Goal: Task Accomplishment & Management: Use online tool/utility

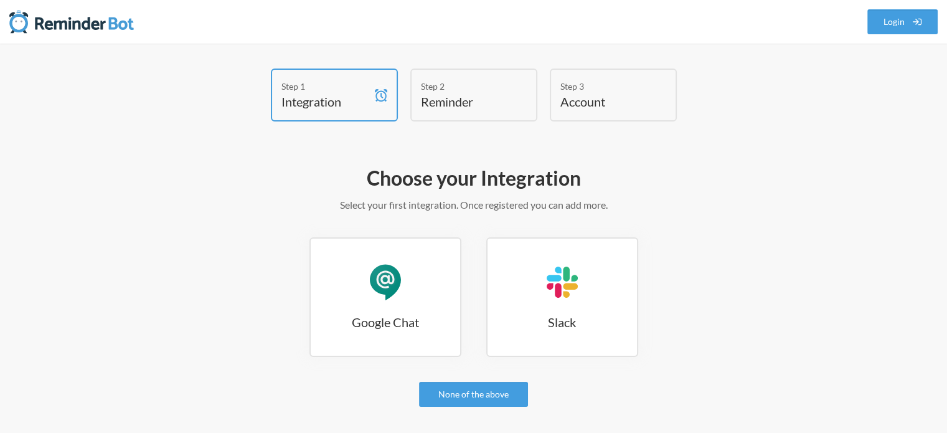
click at [478, 100] on h4 "Reminder" at bounding box center [464, 101] width 87 height 17
click at [391, 289] on div "Google Chat" at bounding box center [385, 281] width 37 height 37
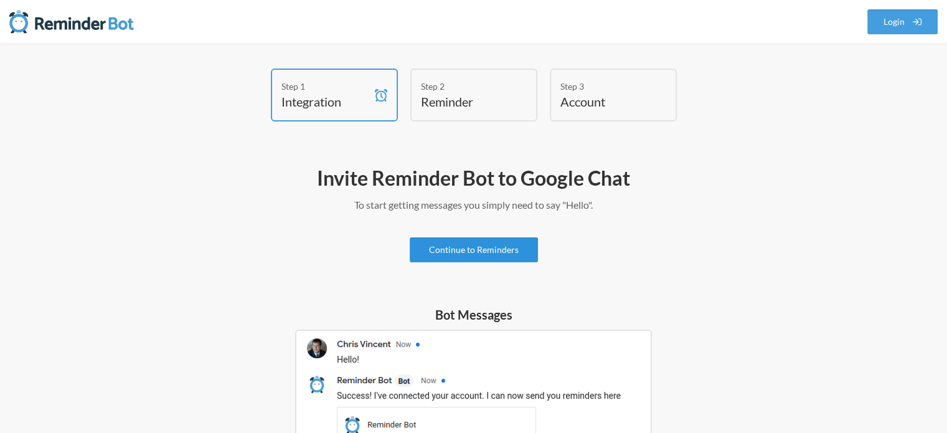
click at [491, 246] on link "Continue to Reminders" at bounding box center [474, 249] width 128 height 25
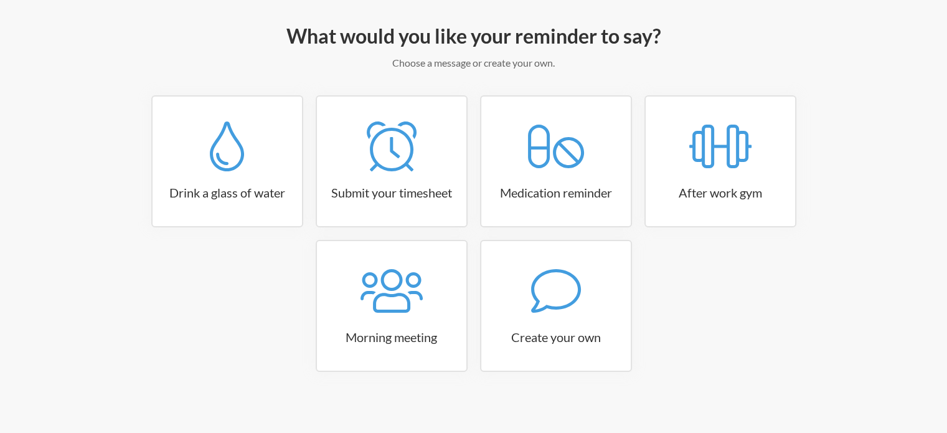
scroll to position [147, 0]
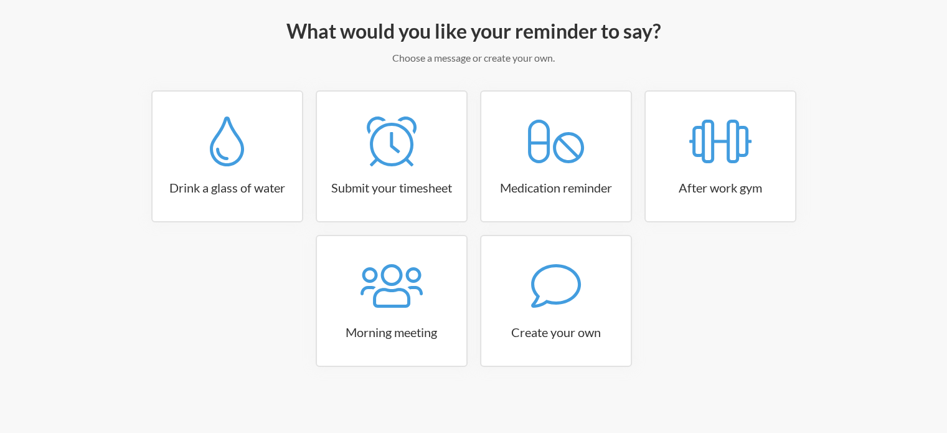
click at [786, 288] on div "Drink a glass of water Submit your timesheet Medication reminder After work gym…" at bounding box center [474, 234] width 723 height 289
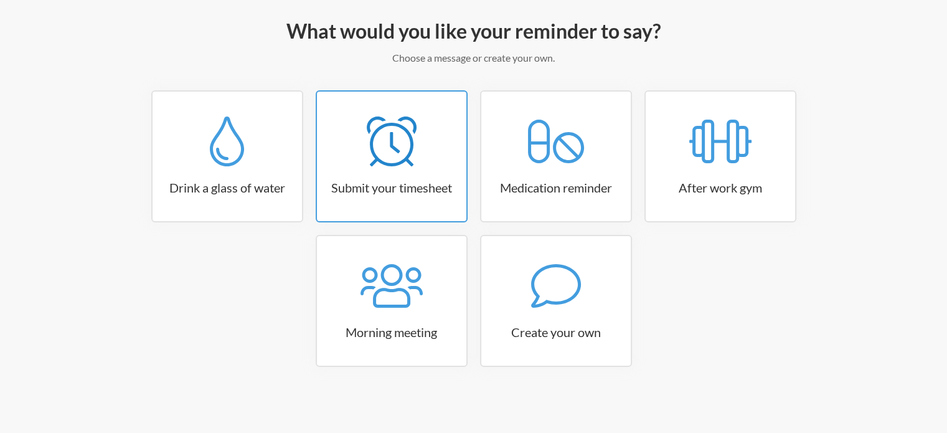
click at [401, 162] on icon at bounding box center [392, 141] width 50 height 50
select select "15:30:00"
select select "true"
select select "16:30:00"
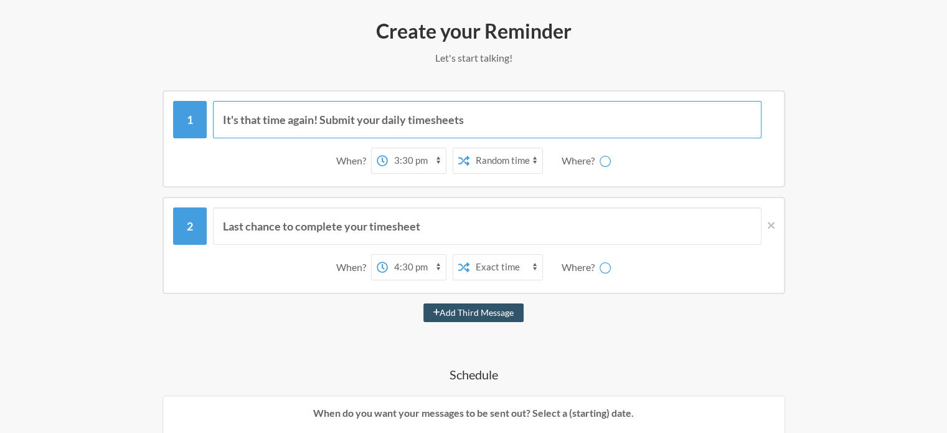
click at [349, 120] on input "It's that time again! Submit your daily timesheets" at bounding box center [487, 119] width 549 height 37
drag, startPoint x: 494, startPoint y: 119, endPoint x: 220, endPoint y: 116, distance: 274.1
click at [220, 116] on input "It's that time again! Submit your daily timesheets" at bounding box center [487, 119] width 549 height 37
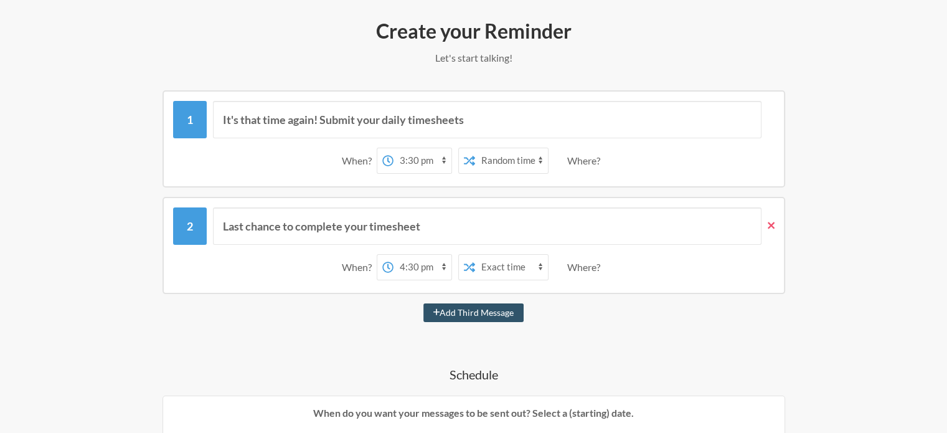
click at [772, 224] on icon at bounding box center [771, 225] width 7 height 11
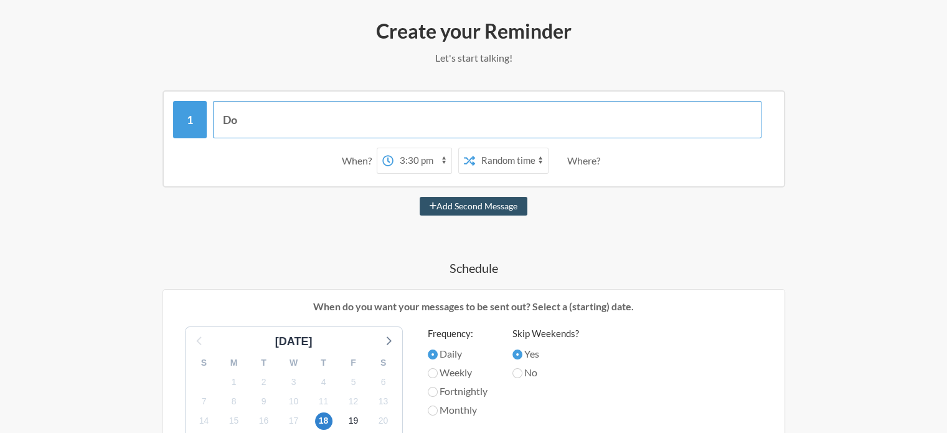
type input "D"
type input "It's time! Please don't forget to update your Actual Hours"
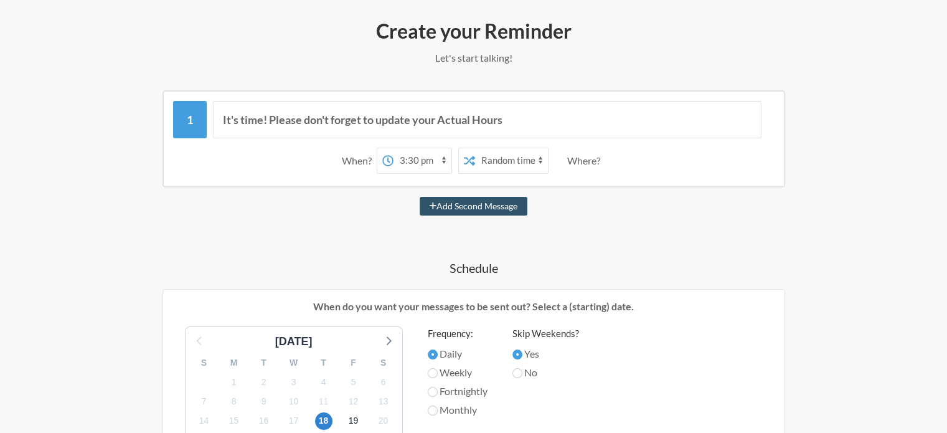
click at [445, 161] on select "12:00 am 12:15 am 12:30 am 12:45 am 1:00 am 1:15 am 1:30 am 1:45 am 2:00 am 2:1…" at bounding box center [423, 160] width 58 height 25
select select "17:30:00"
click at [394, 148] on select "12:00 am 12:15 am 12:30 am 12:45 am 1:00 am 1:15 am 1:30 am 1:45 am 2:00 am 2:1…" at bounding box center [423, 160] width 58 height 25
click at [421, 122] on input "It's time! Please don't forget to update your Actual Hours" at bounding box center [487, 119] width 549 height 37
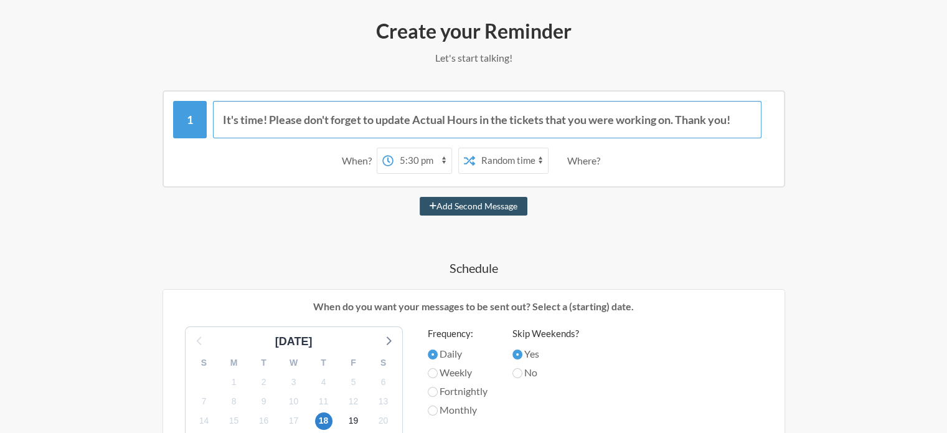
type input "It's time! Please don't forget to update Actual Hours in the tickets that you w…"
click at [540, 158] on select "Exact time Random time" at bounding box center [511, 160] width 73 height 25
select select "false"
click at [475, 148] on select "Exact time Random time" at bounding box center [511, 160] width 73 height 25
click at [579, 158] on div "Where?" at bounding box center [586, 161] width 38 height 26
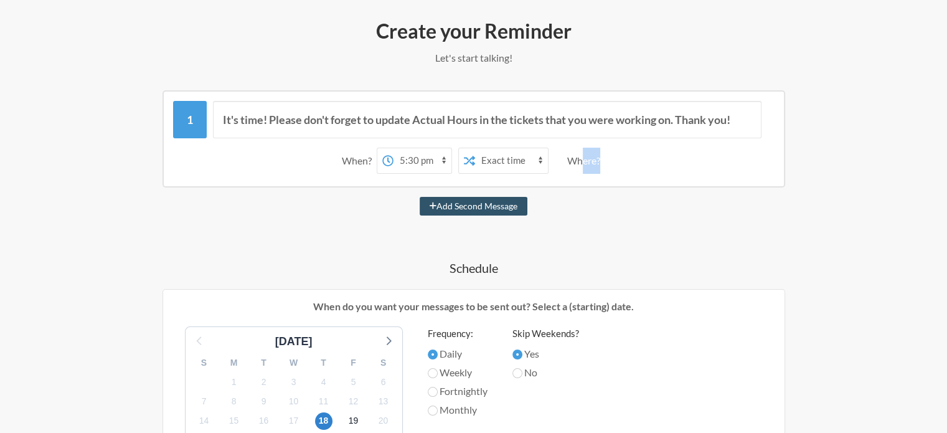
drag, startPoint x: 585, startPoint y: 156, endPoint x: 600, endPoint y: 161, distance: 15.4
click at [599, 161] on div "Where?" at bounding box center [586, 161] width 38 height 26
click at [602, 161] on div "Where?" at bounding box center [586, 161] width 38 height 26
click at [579, 159] on div "Where?" at bounding box center [586, 161] width 38 height 26
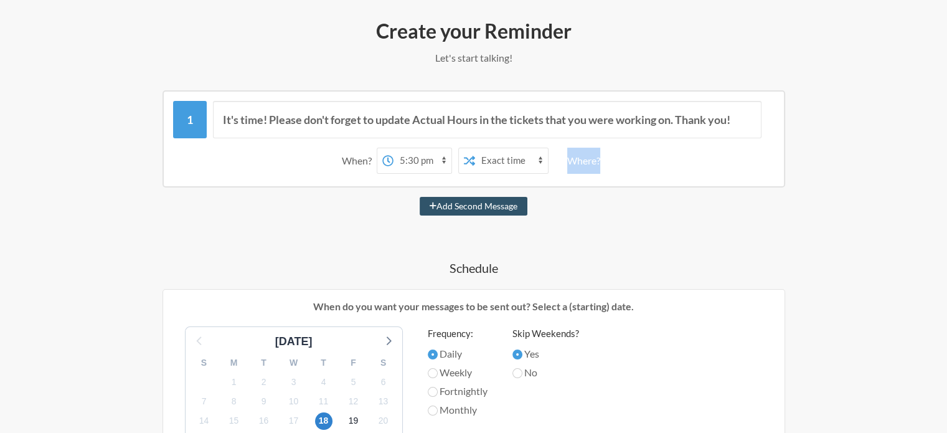
click at [579, 159] on div "Where?" at bounding box center [586, 161] width 38 height 26
click at [573, 214] on div "It's time! Please don't forget to update Actual Hours in the tickets that you w…" at bounding box center [474, 414] width 723 height 648
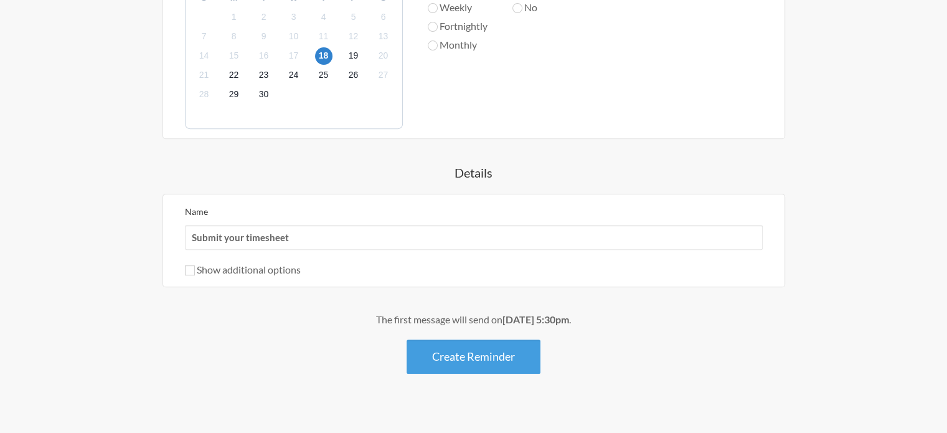
scroll to position [525, 0]
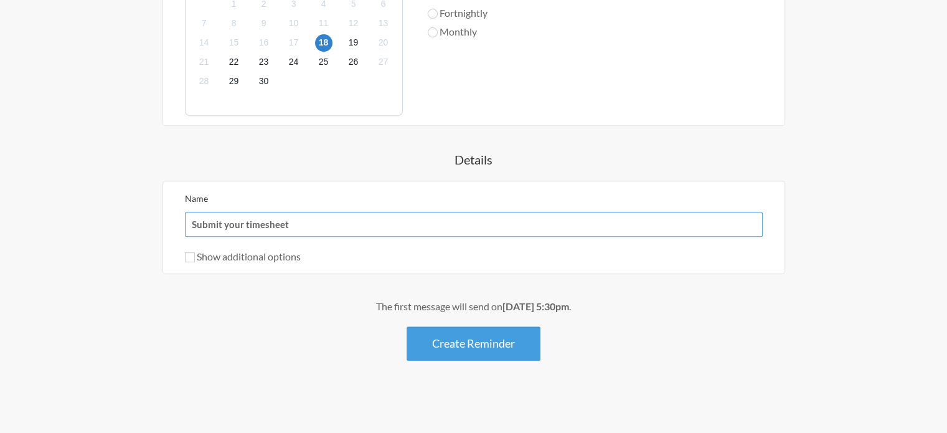
click at [283, 219] on input "Submit your timesheet" at bounding box center [474, 224] width 578 height 25
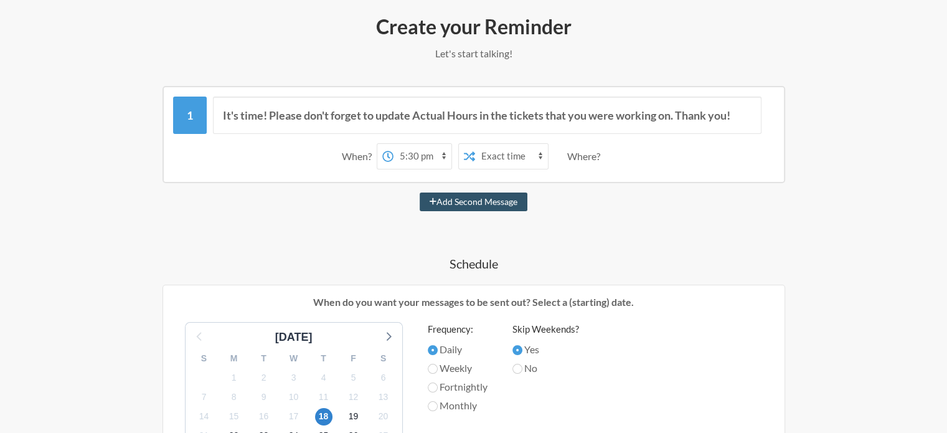
scroll to position [0, 0]
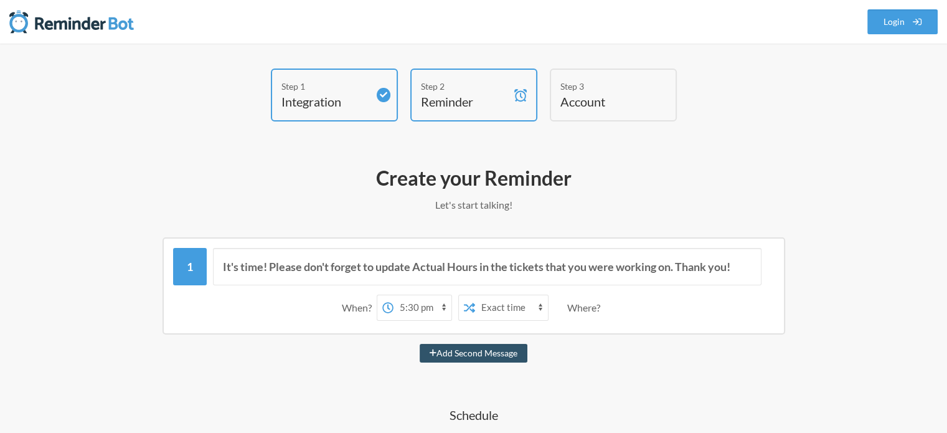
click at [581, 97] on h4 "Account" at bounding box center [604, 101] width 87 height 17
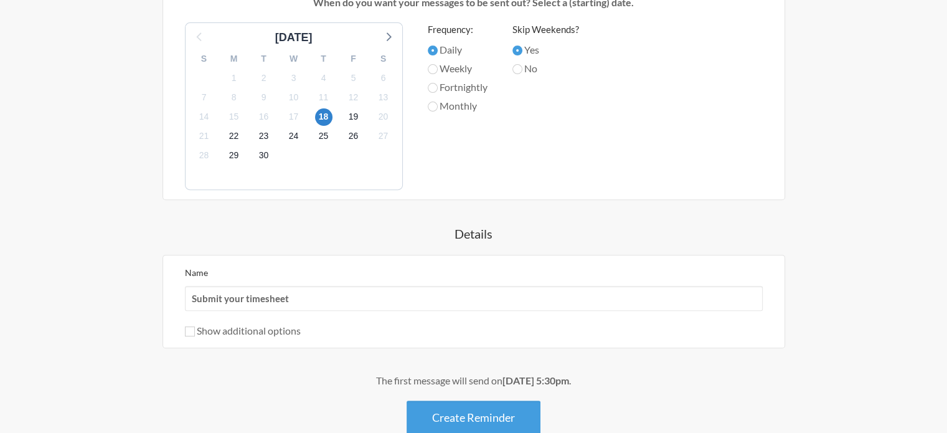
scroll to position [525, 0]
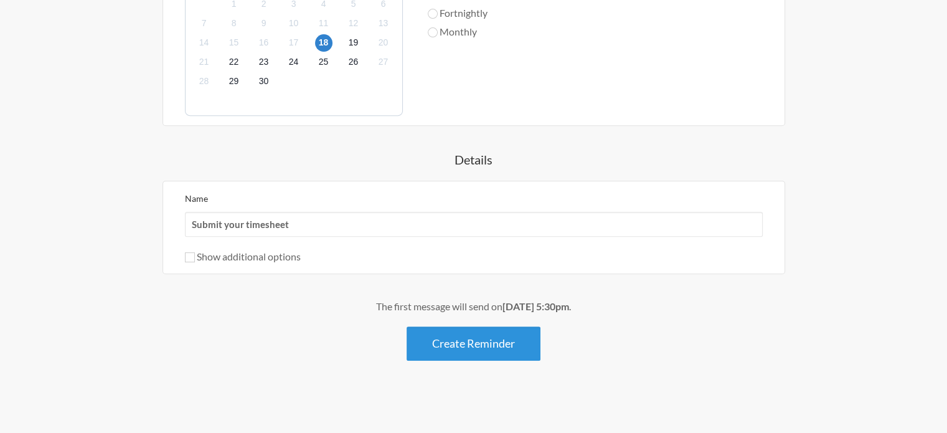
click at [505, 343] on button "Create Reminder" at bounding box center [474, 343] width 134 height 34
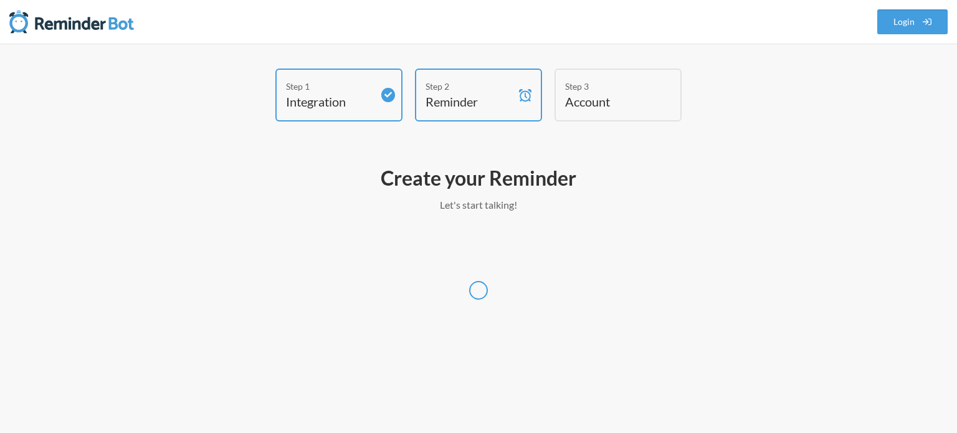
select select "Europe/[GEOGRAPHIC_DATA]"
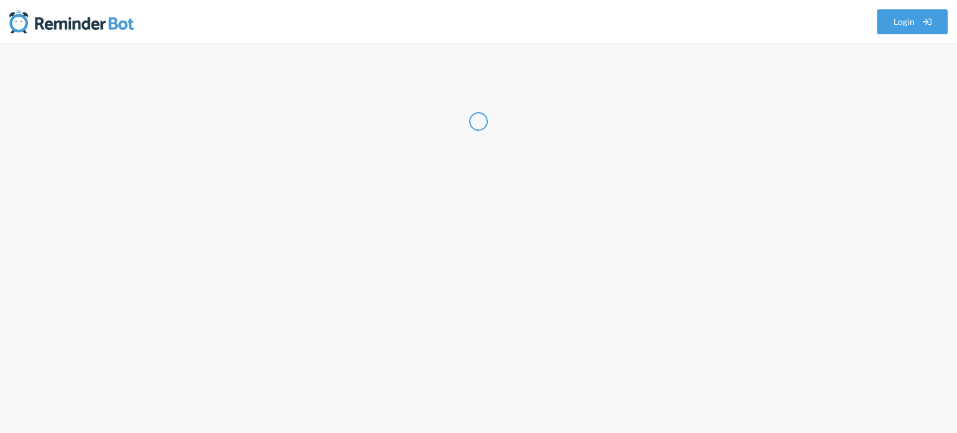
select select "HU"
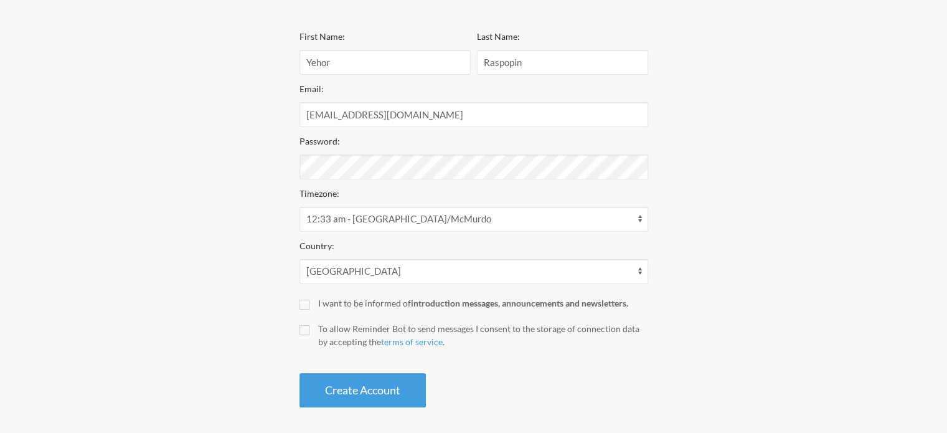
scroll to position [214, 0]
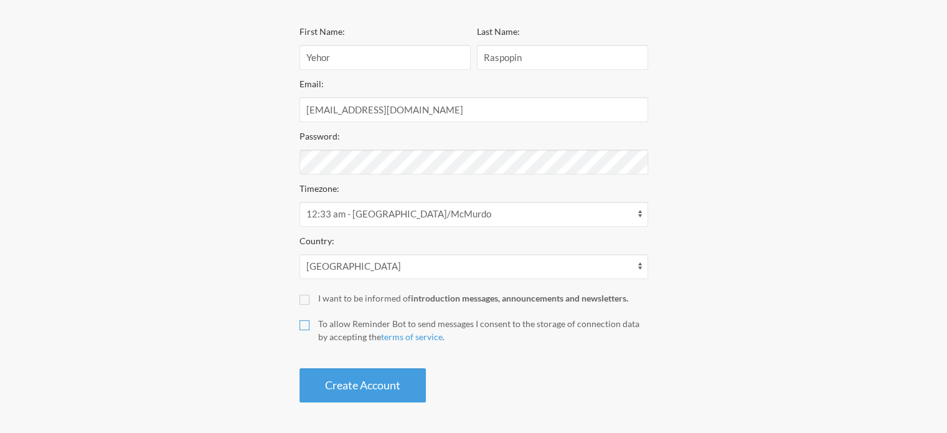
click at [301, 323] on input "To allow Reminder Bot to send messages I consent to the storage of connection d…" at bounding box center [305, 325] width 10 height 10
checkbox input "true"
click at [359, 380] on button "Create Account" at bounding box center [363, 385] width 126 height 34
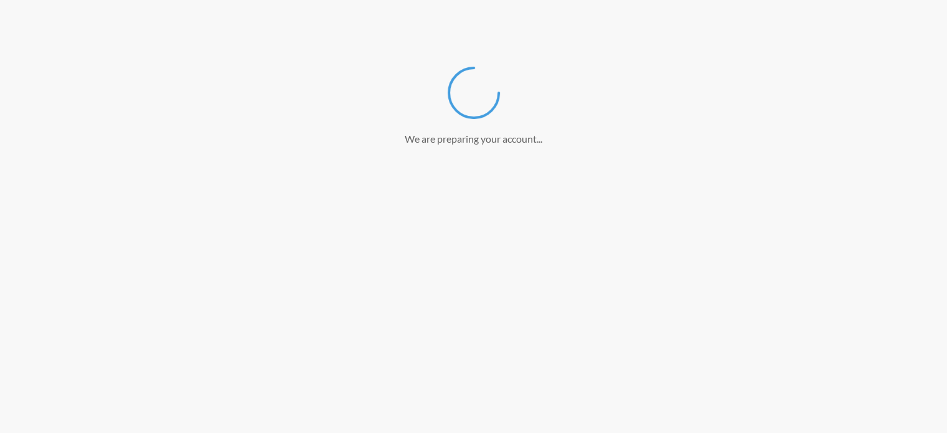
scroll to position [166, 0]
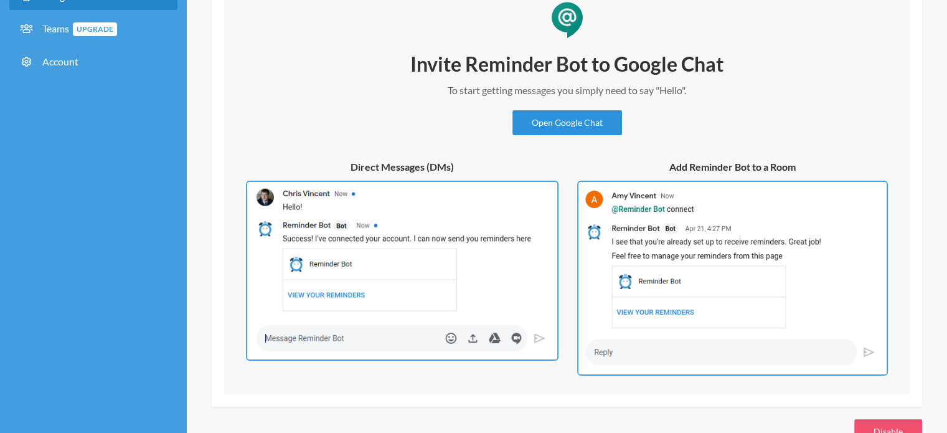
scroll to position [123, 0]
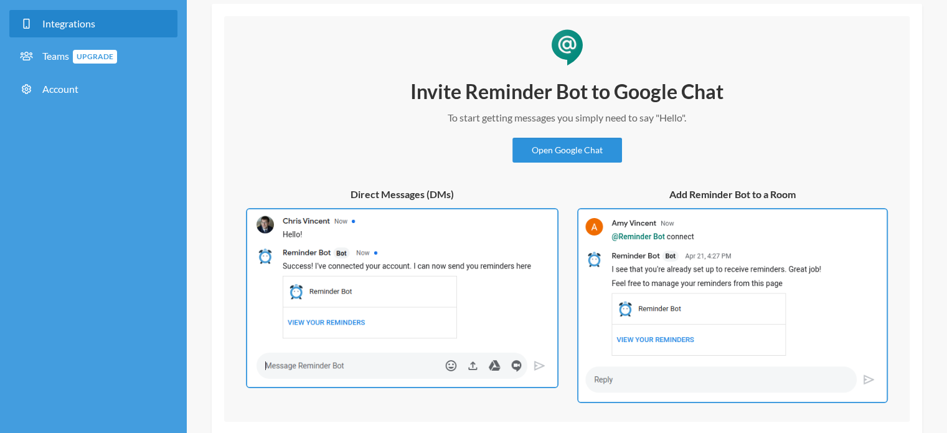
click at [571, 149] on link "Open Google Chat" at bounding box center [568, 150] width 110 height 25
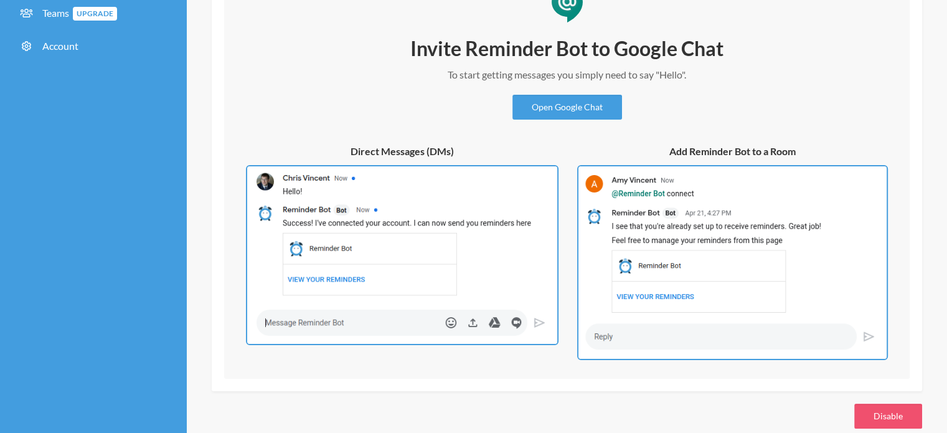
scroll to position [186, 0]
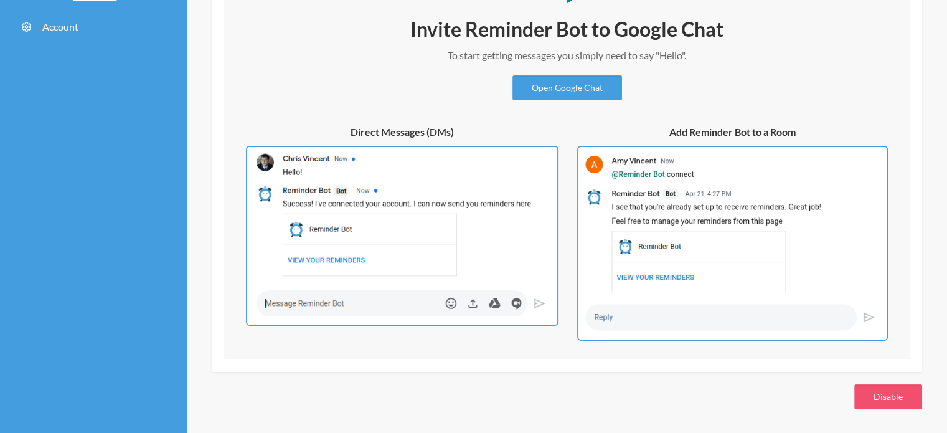
click at [351, 258] on img at bounding box center [402, 236] width 313 height 180
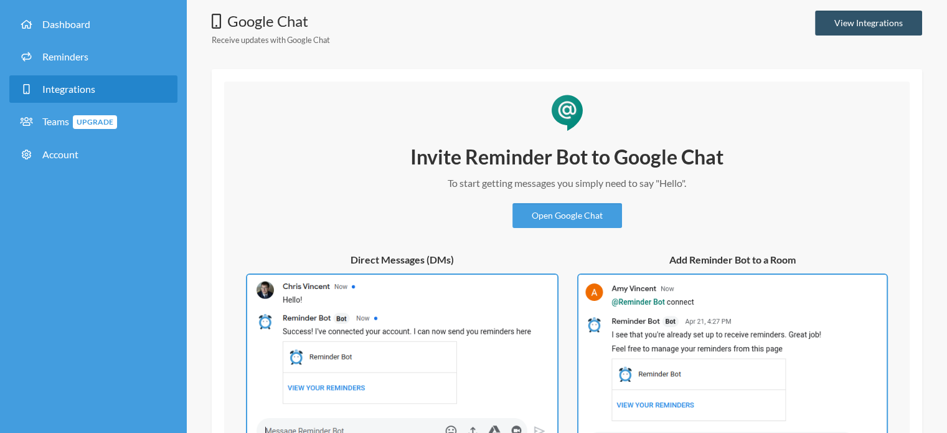
scroll to position [0, 0]
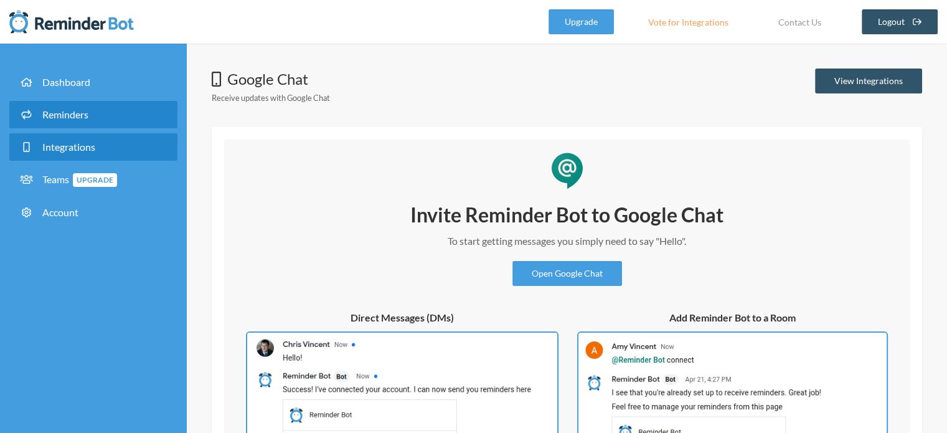
click at [93, 115] on link "Reminders" at bounding box center [93, 114] width 168 height 27
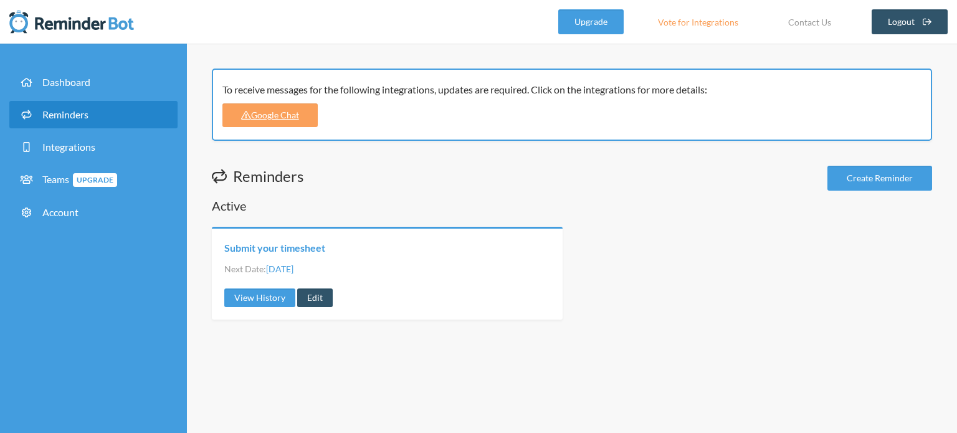
click at [284, 246] on link "Submit your timesheet" at bounding box center [274, 248] width 101 height 14
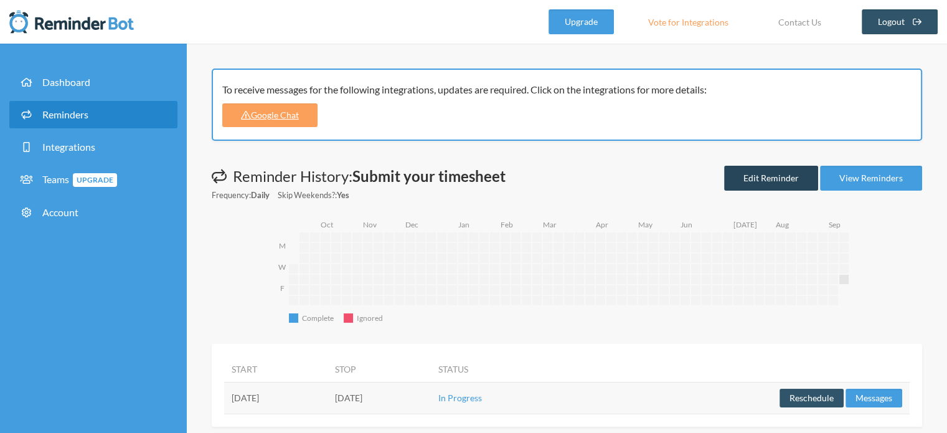
click at [766, 178] on link "Edit Reminder" at bounding box center [771, 178] width 94 height 25
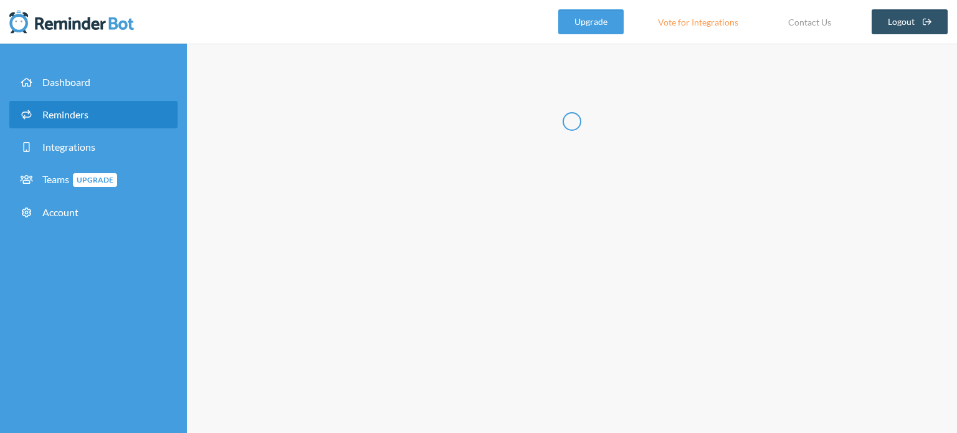
type input "Submit your timesheet"
select select "17:30:00"
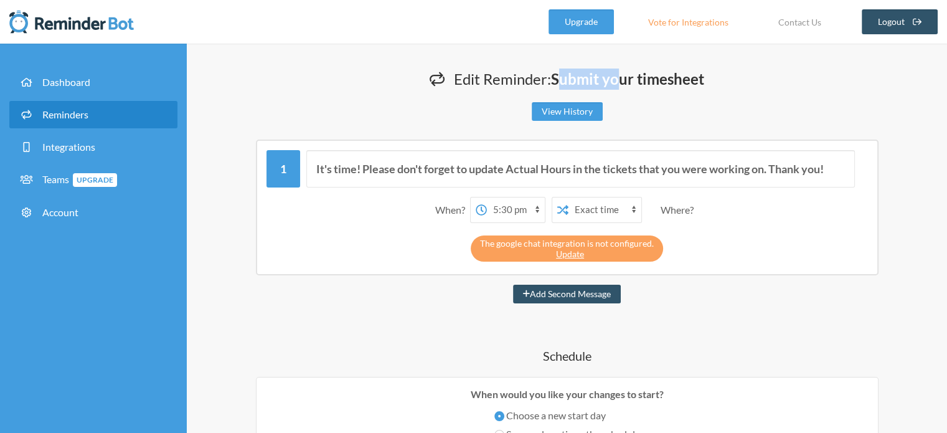
drag, startPoint x: 559, startPoint y: 78, endPoint x: 618, endPoint y: 81, distance: 59.3
click at [618, 81] on strong "Submit your timesheet" at bounding box center [627, 79] width 153 height 18
click at [608, 83] on strong "Submit your timesheet" at bounding box center [627, 79] width 153 height 18
click at [419, 168] on input "It's time! Please don't forget to update Actual Hours in the tickets that you w…" at bounding box center [580, 168] width 549 height 37
click at [627, 77] on strong "Submit your timesheet" at bounding box center [627, 79] width 153 height 18
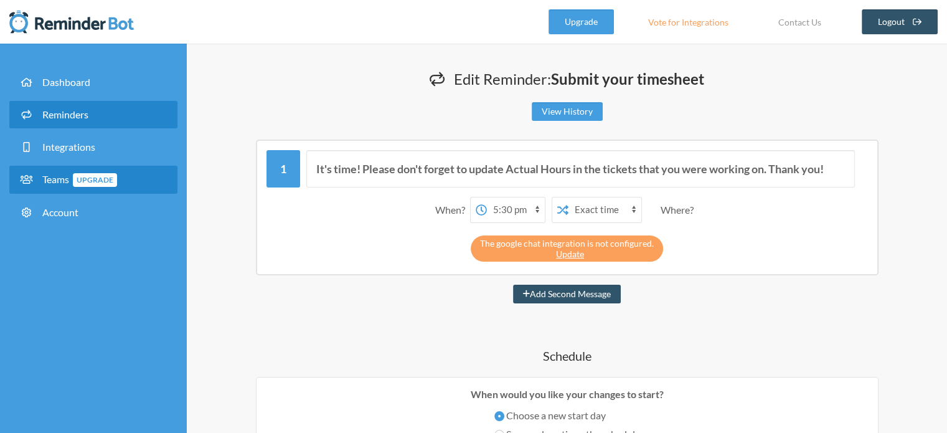
click at [53, 178] on span "Teams Upgrade" at bounding box center [79, 179] width 75 height 12
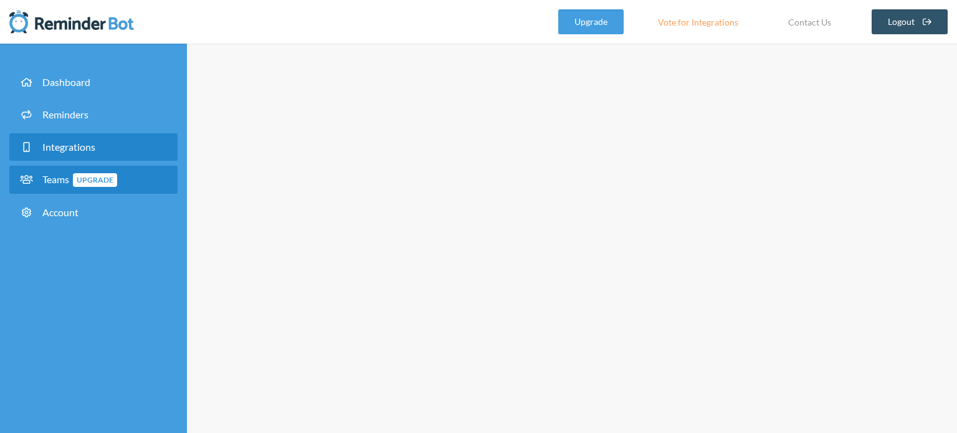
click at [65, 146] on span "Integrations" at bounding box center [68, 147] width 53 height 12
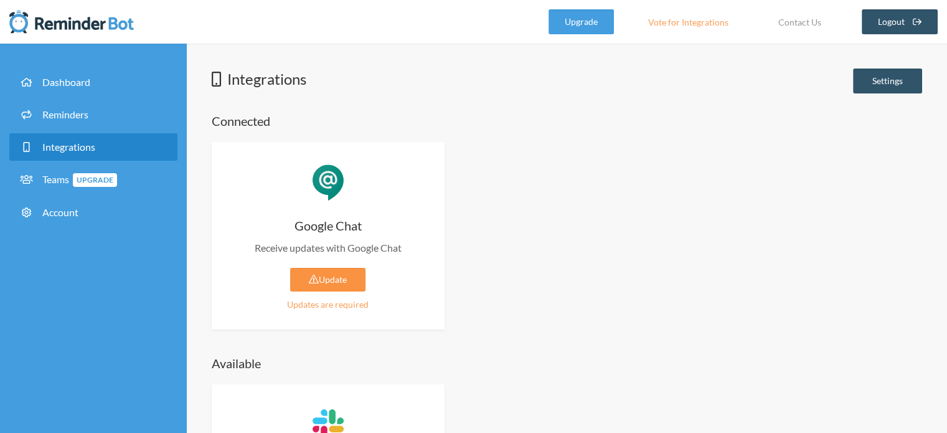
click at [341, 282] on link "Update" at bounding box center [327, 280] width 75 height 24
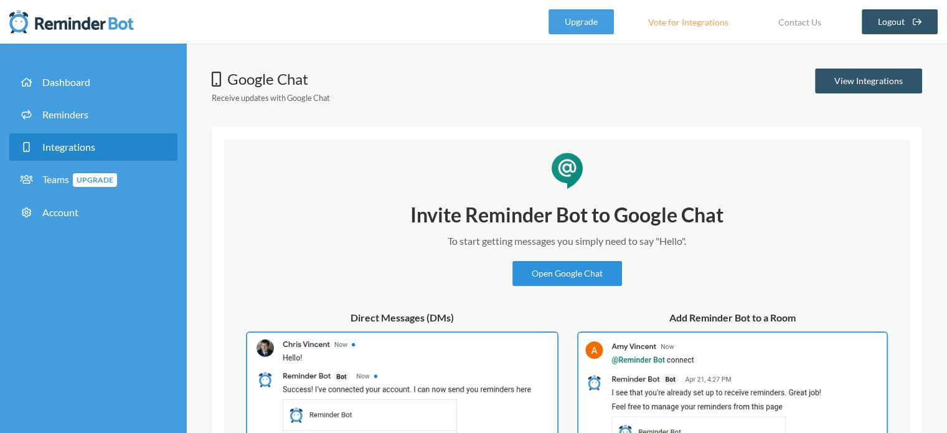
click at [581, 271] on link "Open Google Chat" at bounding box center [568, 273] width 110 height 25
click at [877, 78] on link "View Integrations" at bounding box center [868, 81] width 107 height 25
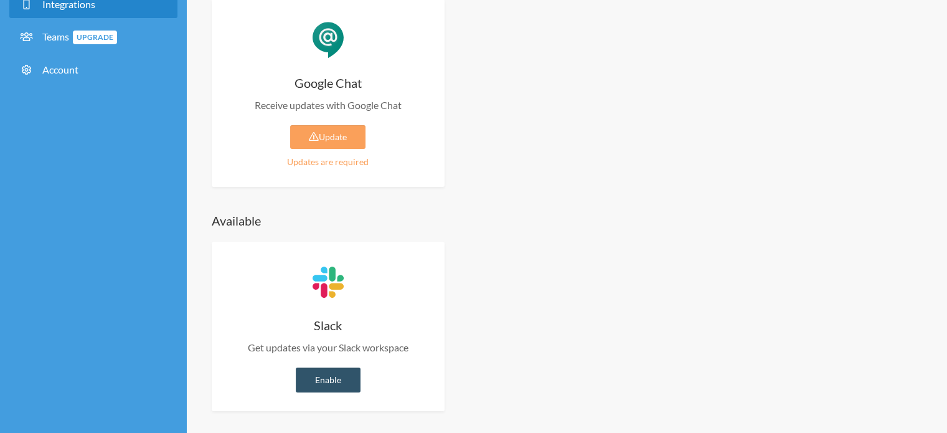
scroll to position [145, 0]
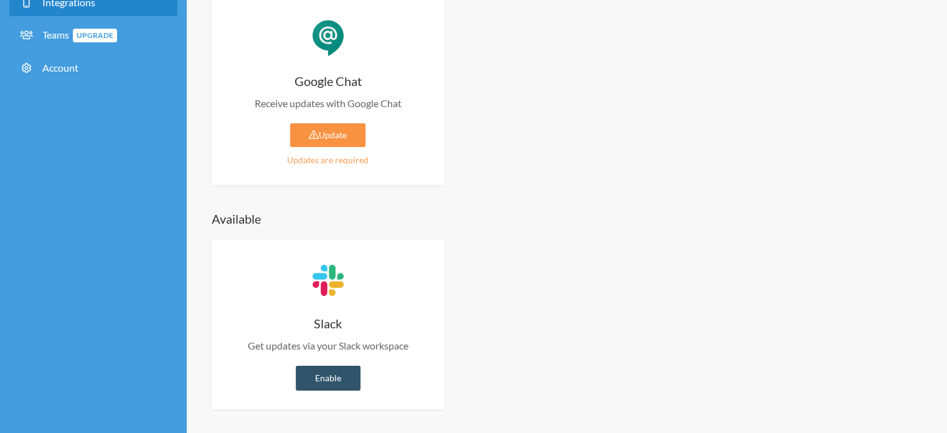
click at [333, 136] on link "Update" at bounding box center [327, 135] width 75 height 24
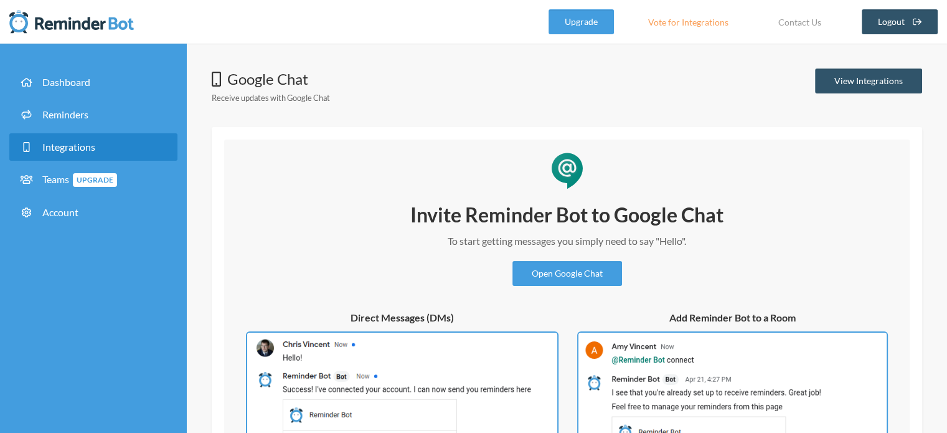
scroll to position [186, 0]
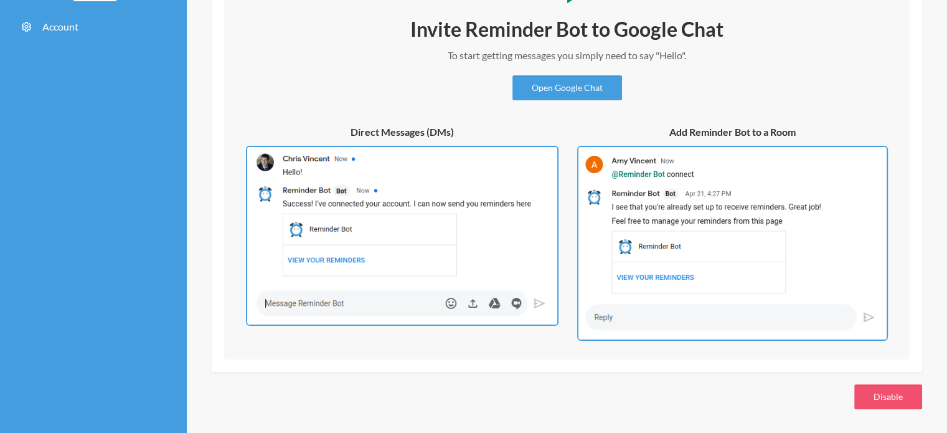
click at [321, 186] on img at bounding box center [402, 236] width 313 height 180
click at [388, 134] on h5 "Direct Messages (DMs)" at bounding box center [402, 132] width 313 height 14
click at [559, 84] on link "Open Google Chat" at bounding box center [568, 87] width 110 height 25
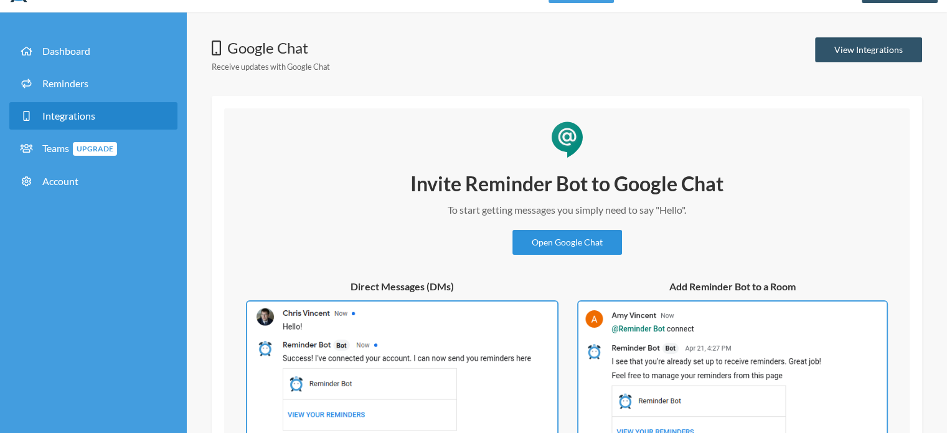
scroll to position [0, 0]
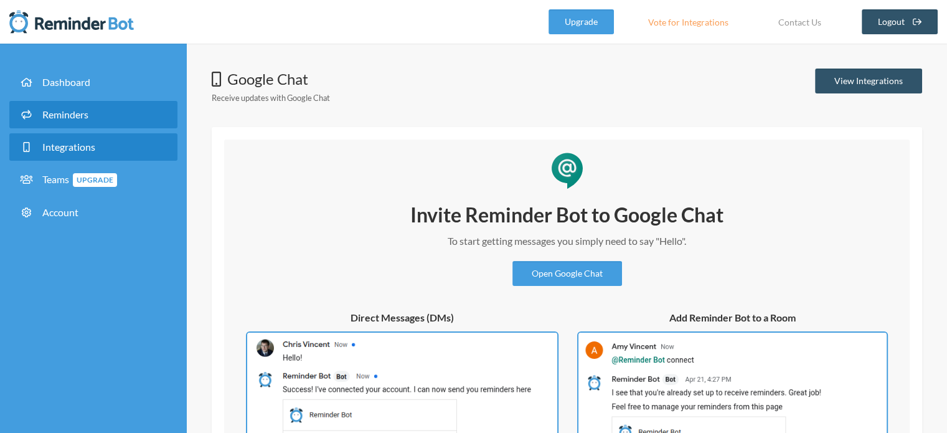
click at [74, 121] on link "Reminders" at bounding box center [93, 114] width 168 height 27
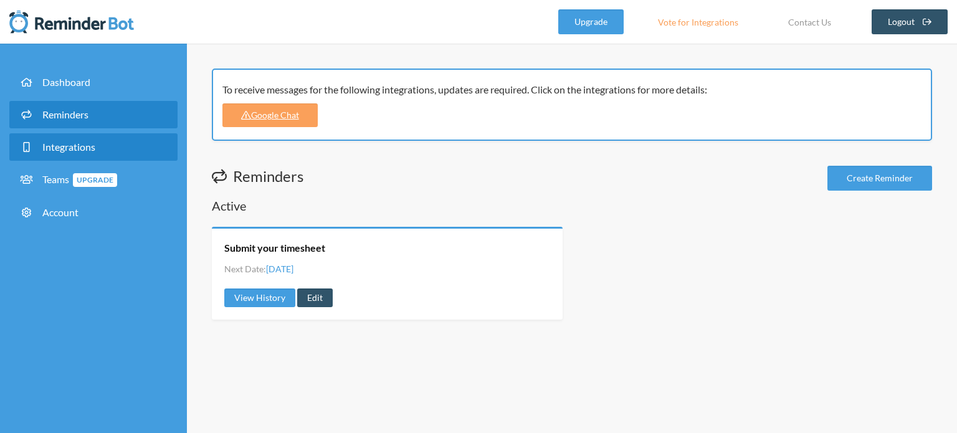
click at [82, 144] on span "Integrations" at bounding box center [68, 147] width 53 height 12
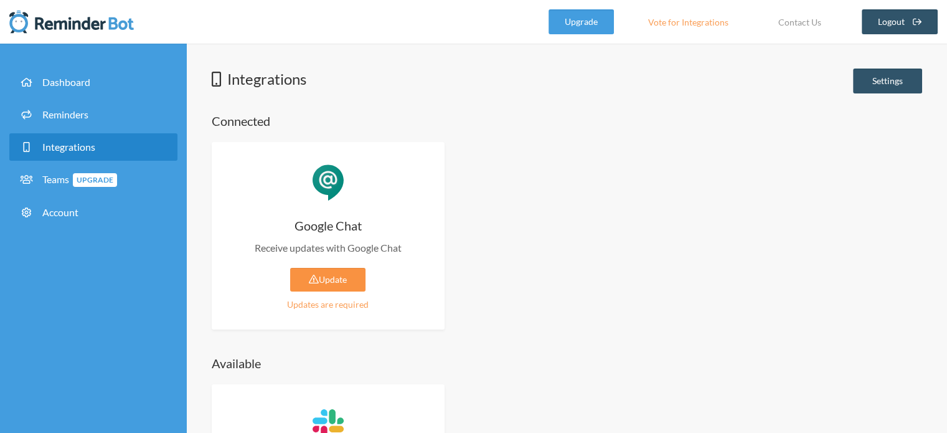
click at [327, 277] on link "Update" at bounding box center [327, 280] width 75 height 24
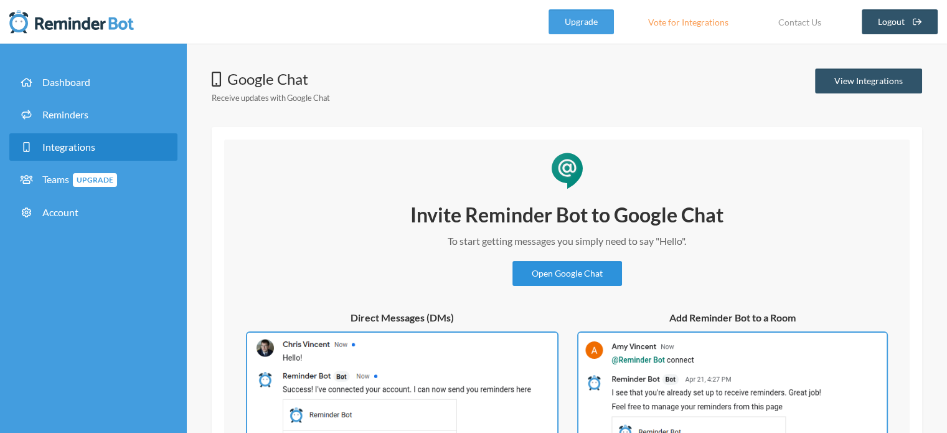
click at [574, 271] on link "Open Google Chat" at bounding box center [568, 273] width 110 height 25
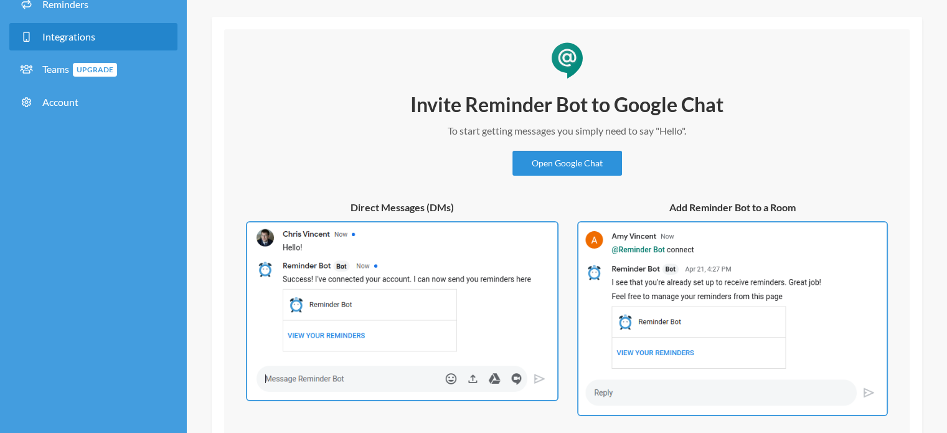
scroll to position [186, 0]
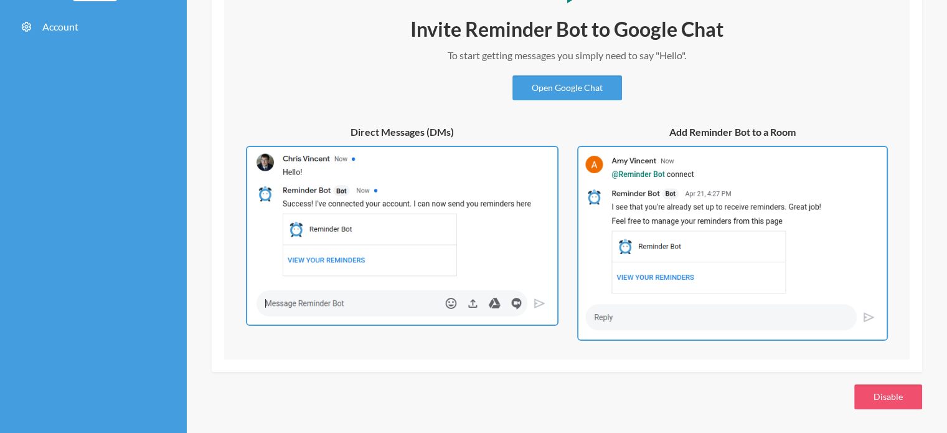
click at [705, 272] on img at bounding box center [732, 244] width 311 height 196
click at [681, 280] on img at bounding box center [732, 244] width 311 height 196
click at [734, 131] on h5 "Add Reminder Bot to a Room" at bounding box center [732, 132] width 311 height 14
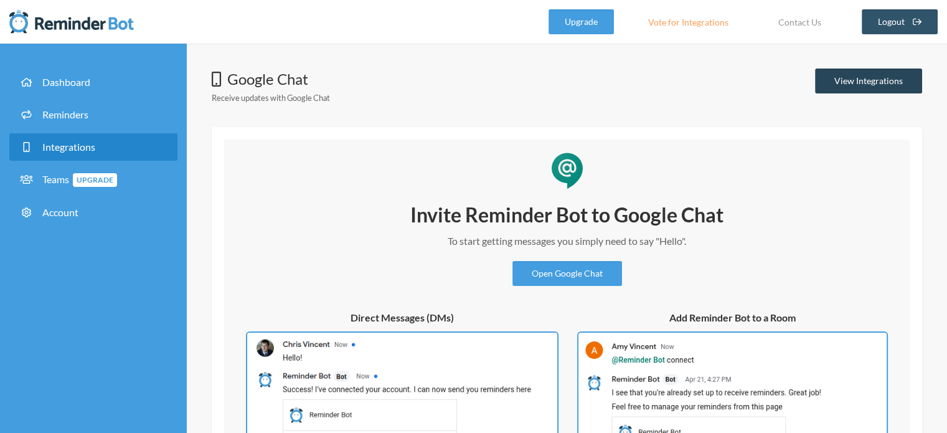
click at [864, 78] on link "View Integrations" at bounding box center [868, 81] width 107 height 25
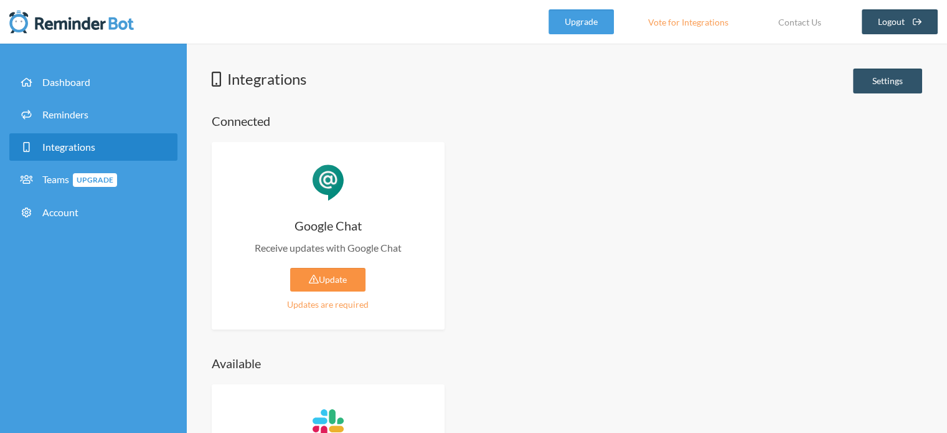
click at [346, 274] on link "Update" at bounding box center [327, 280] width 75 height 24
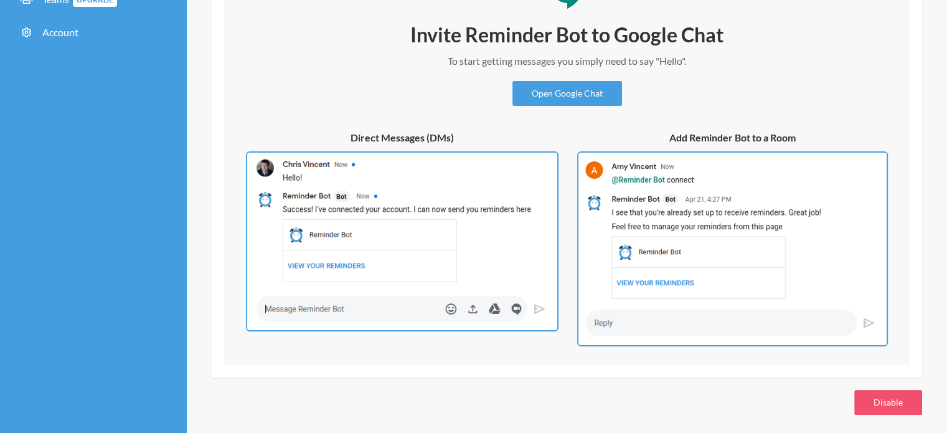
scroll to position [186, 0]
